Goal: Find specific page/section: Find specific page/section

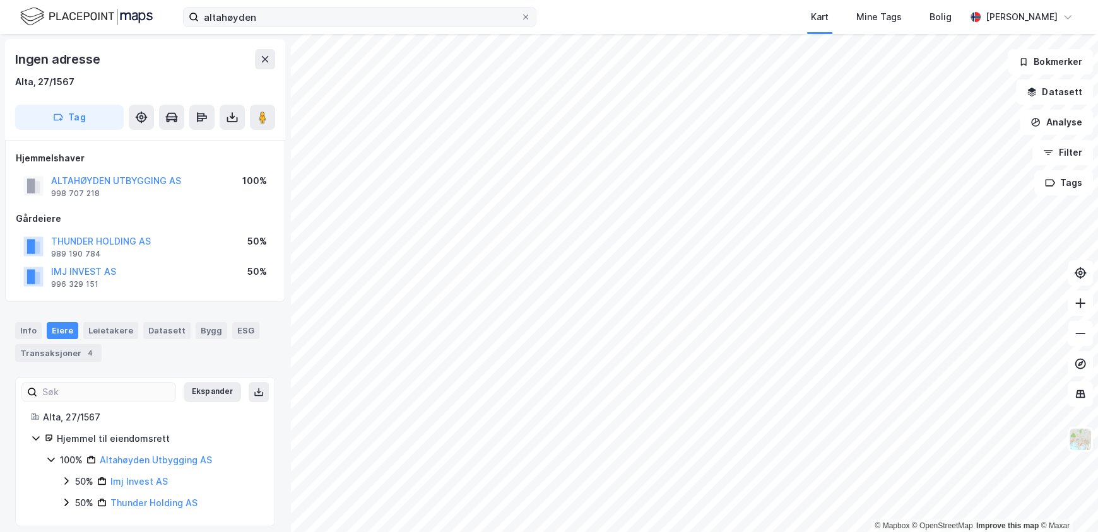
scroll to position [9, 0]
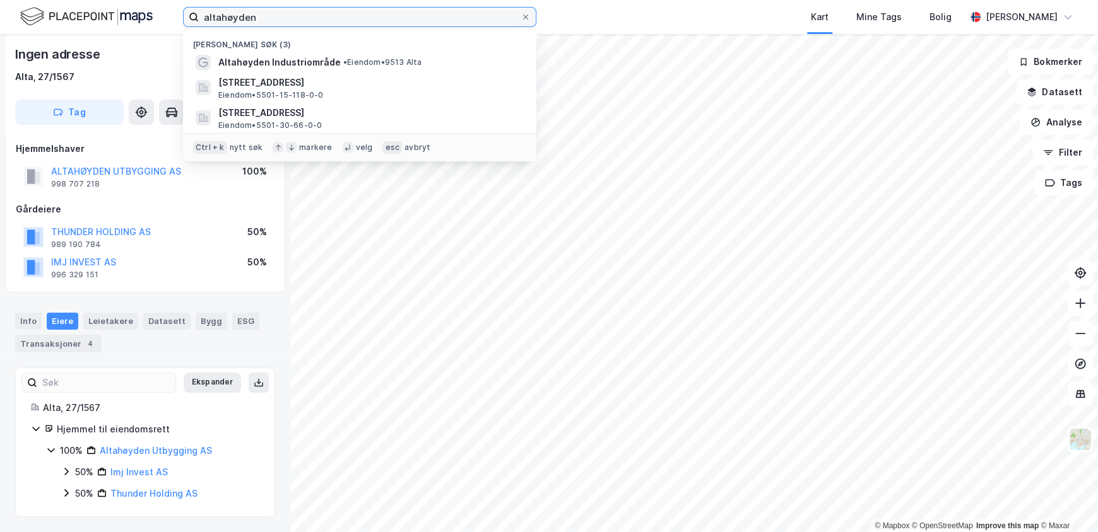
click at [259, 21] on input "altahøyden" at bounding box center [360, 17] width 322 height 19
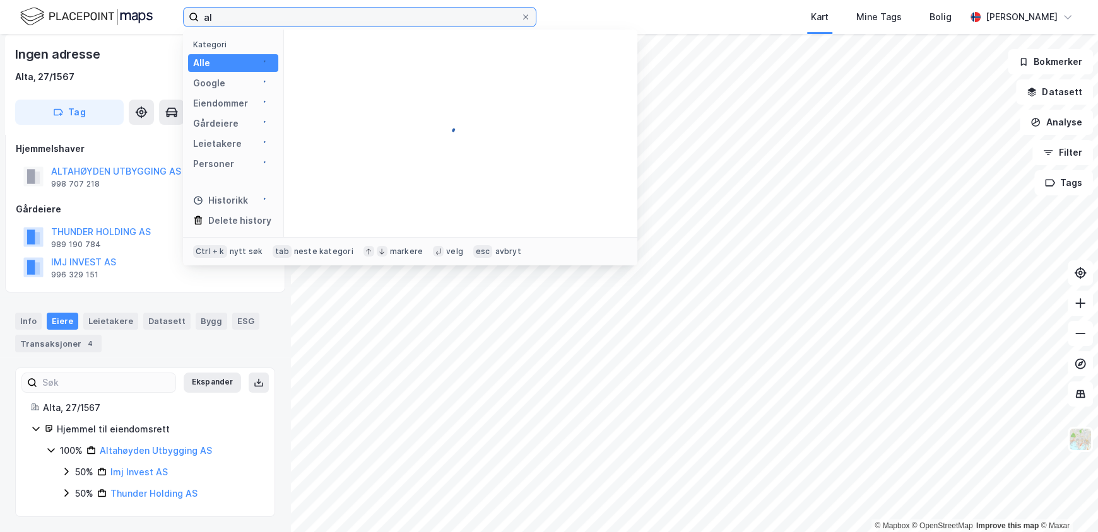
type input "a"
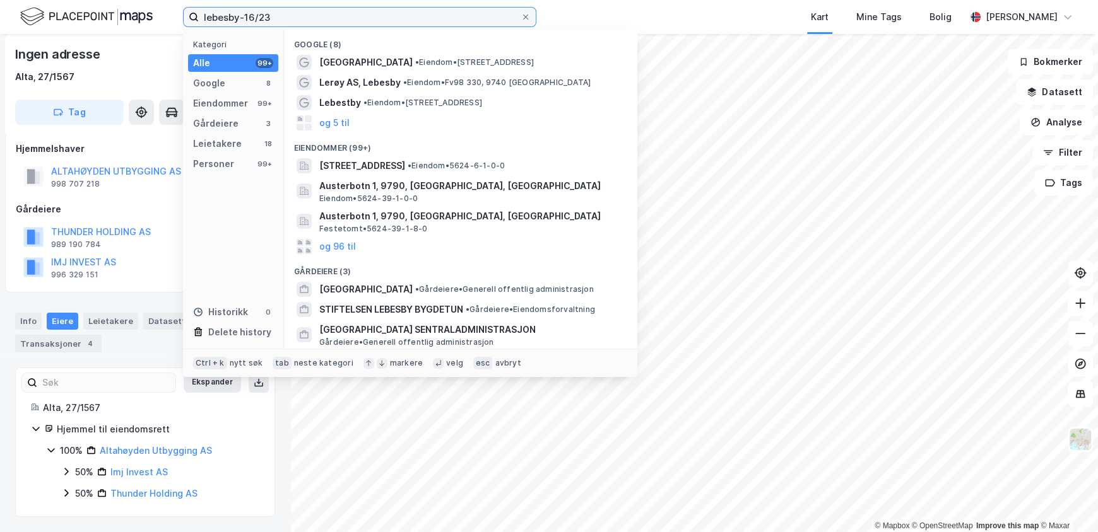
type input "lebesby-16/23"
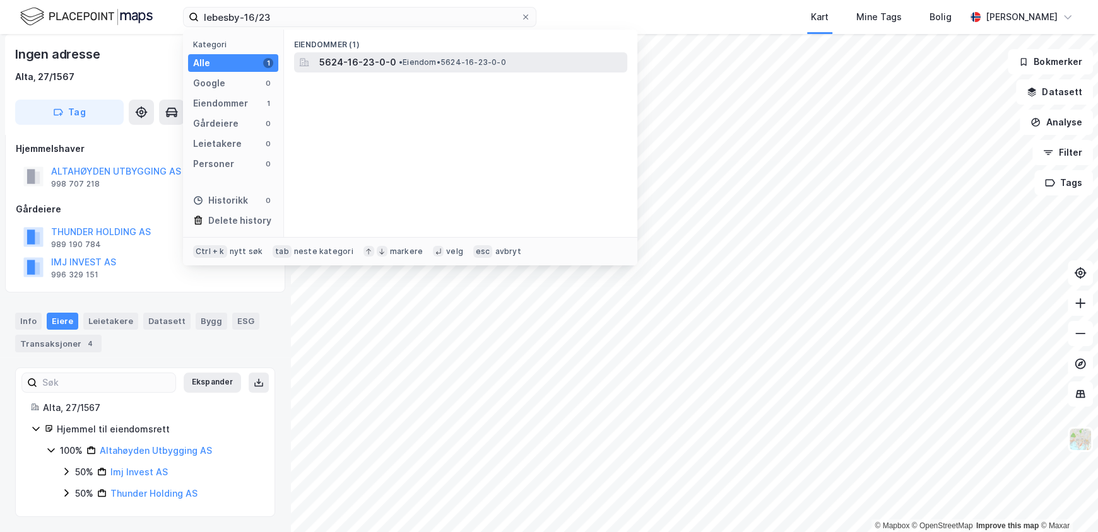
click at [375, 62] on span "5624-16-23-0-0" at bounding box center [357, 62] width 77 height 15
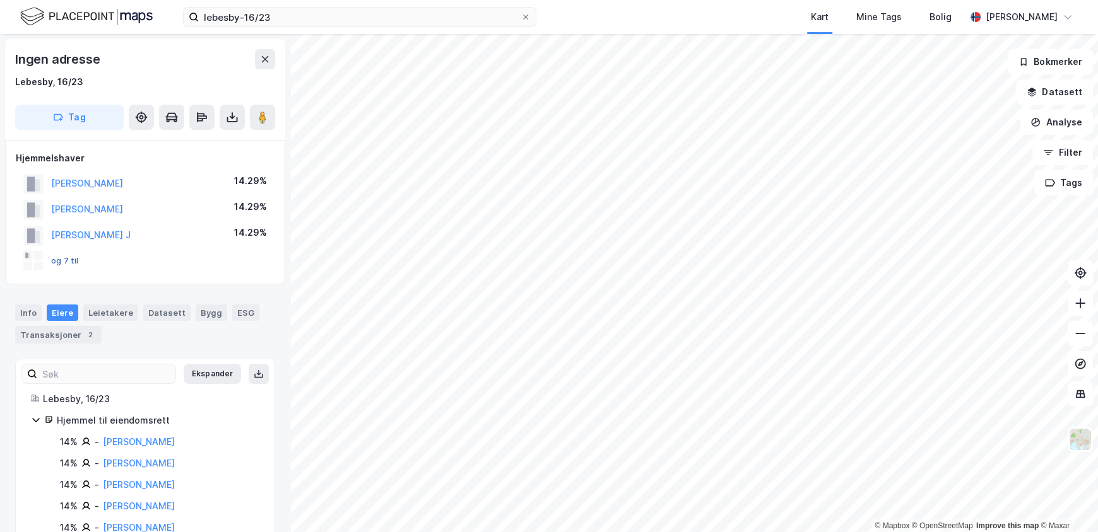
click at [0, 0] on button "og 7 til" at bounding box center [0, 0] width 0 height 0
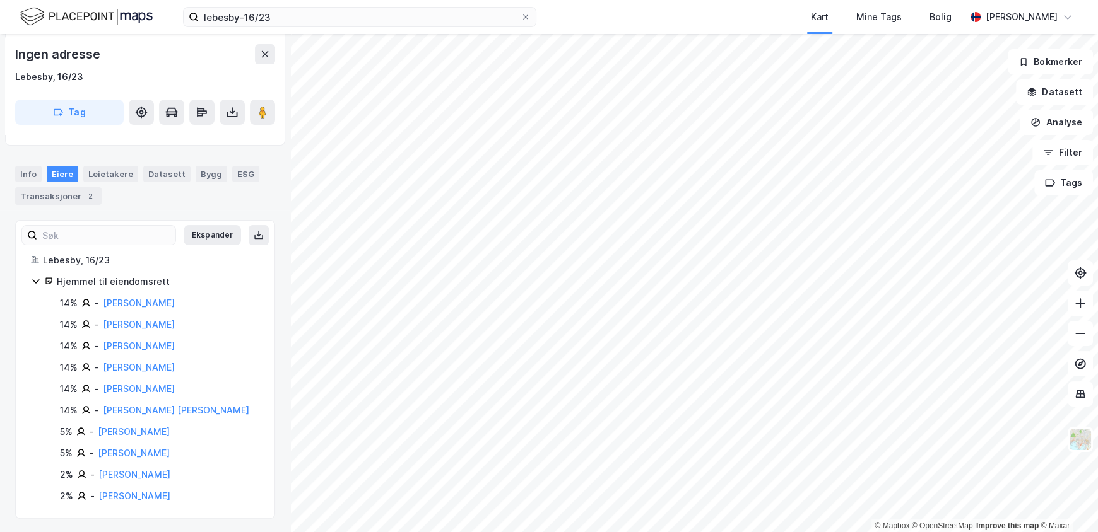
scroll to position [141, 0]
